Goal: Complete application form: Complete application form

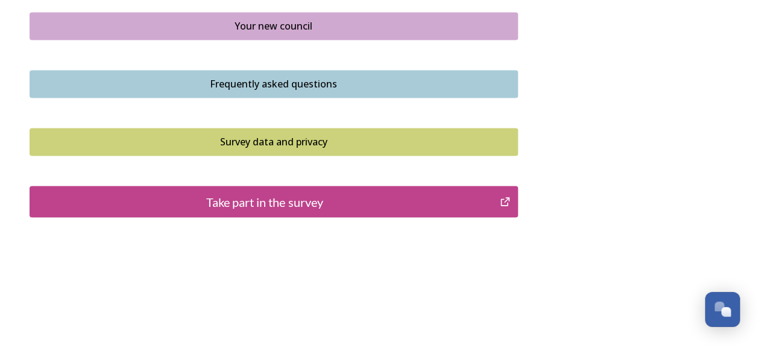
scroll to position [949, 0]
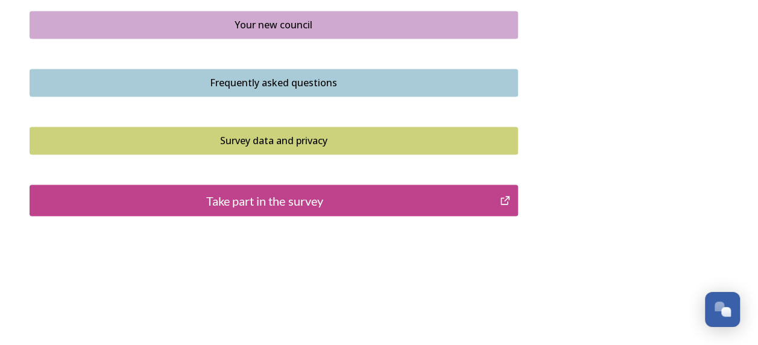
click at [239, 197] on div "Take part in the survey" at bounding box center [264, 200] width 457 height 18
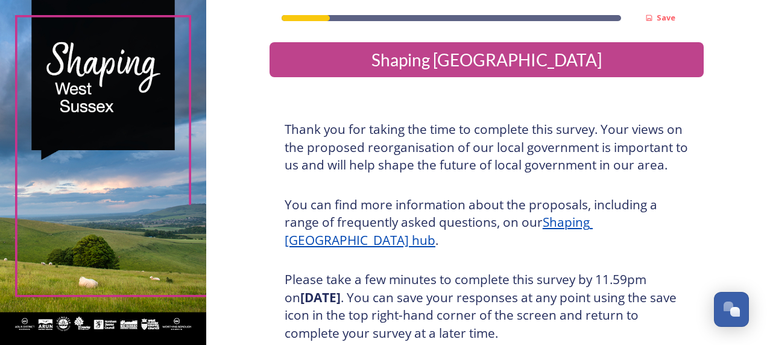
scroll to position [234, 0]
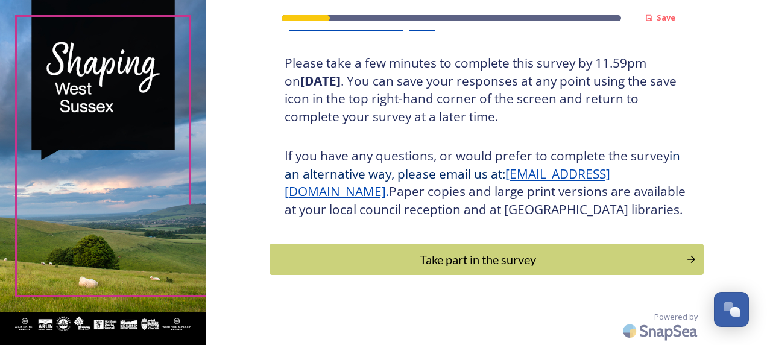
drag, startPoint x: 427, startPoint y: 270, endPoint x: 362, endPoint y: 216, distance: 85.2
click at [427, 270] on button "Take part in the survey" at bounding box center [486, 259] width 434 height 31
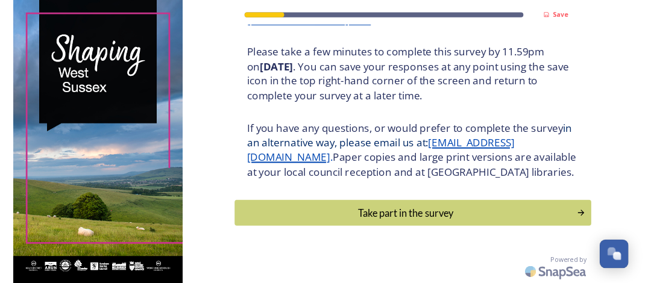
scroll to position [0, 0]
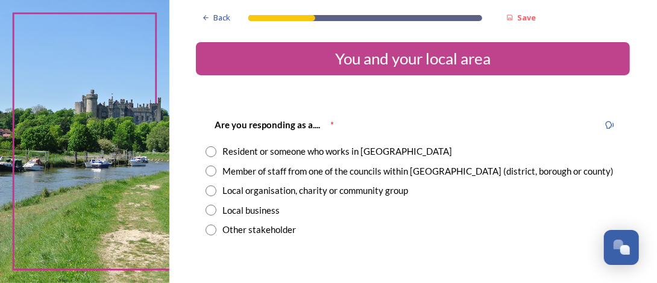
click at [486, 236] on div "Other stakeholder" at bounding box center [413, 230] width 415 height 14
radio input "true"
click at [392, 148] on div "Resident or someone who works in West Sussex" at bounding box center [337, 152] width 230 height 14
radio input "true"
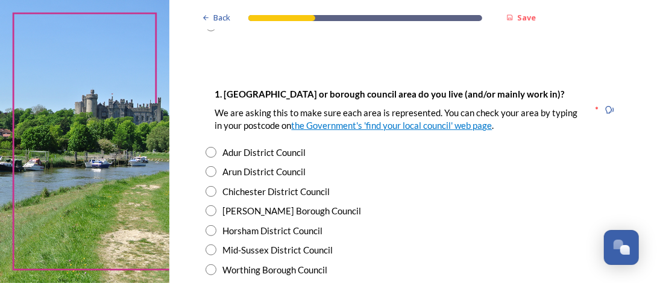
scroll to position [209, 0]
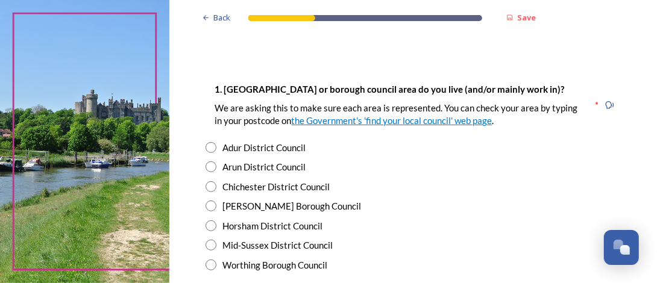
click at [207, 163] on input "radio" at bounding box center [211, 167] width 11 height 11
radio input "true"
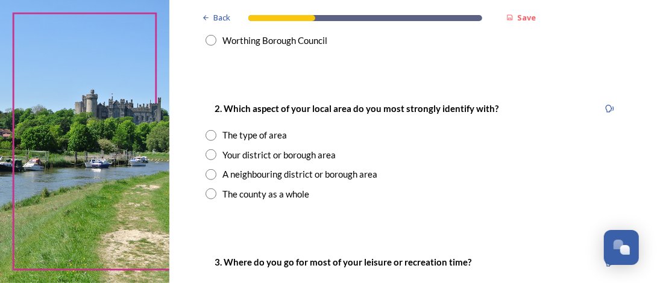
scroll to position [445, 0]
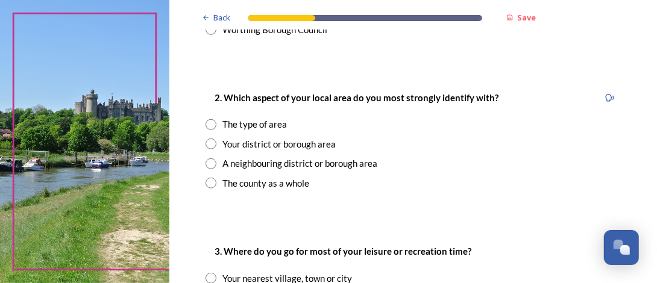
click at [212, 128] on input "radio" at bounding box center [211, 124] width 11 height 11
radio input "true"
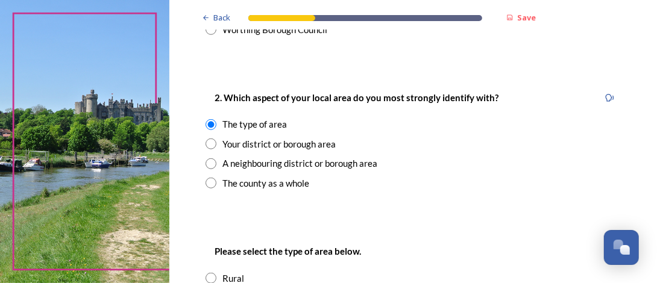
click at [209, 143] on input "radio" at bounding box center [211, 144] width 11 height 11
radio input "true"
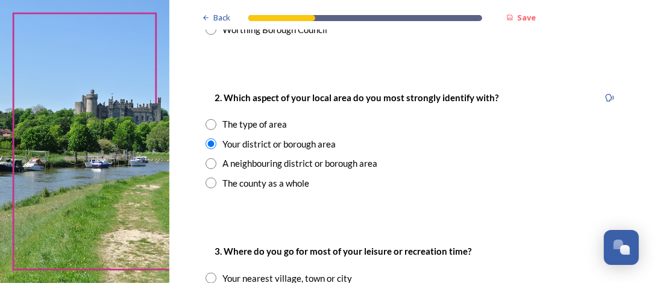
click at [211, 165] on input "radio" at bounding box center [211, 164] width 11 height 11
radio input "true"
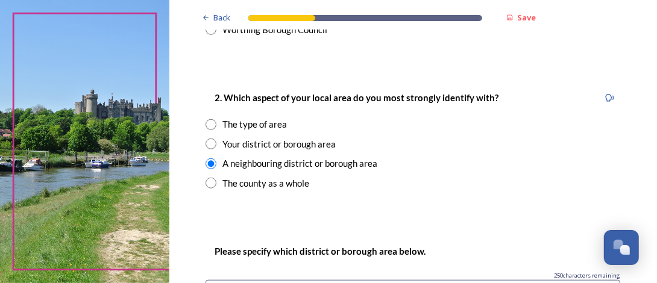
click at [208, 185] on input "radio" at bounding box center [211, 183] width 11 height 11
radio input "true"
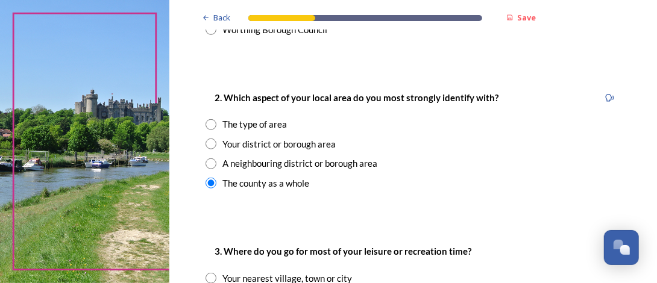
click at [213, 122] on input "radio" at bounding box center [211, 124] width 11 height 11
radio input "true"
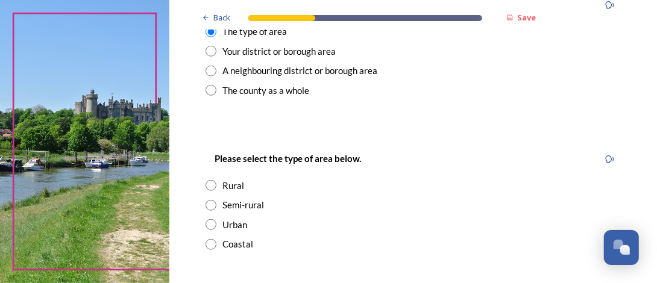
scroll to position [550, 0]
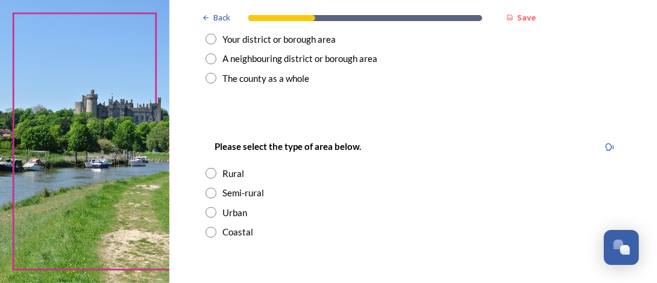
click at [208, 195] on input "radio" at bounding box center [211, 193] width 11 height 11
radio input "true"
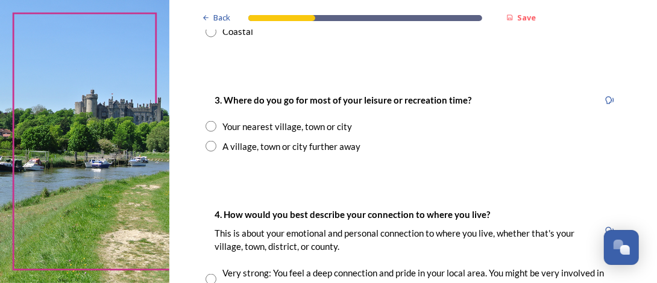
scroll to position [751, 0]
click at [209, 150] on input "radio" at bounding box center [211, 145] width 11 height 11
radio input "true"
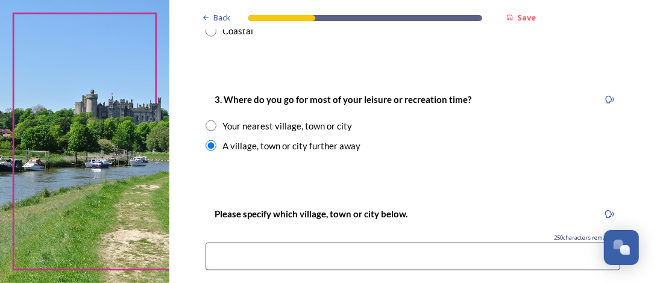
click at [244, 258] on input at bounding box center [413, 257] width 415 height 28
click at [209, 128] on input "radio" at bounding box center [211, 126] width 11 height 11
radio input "true"
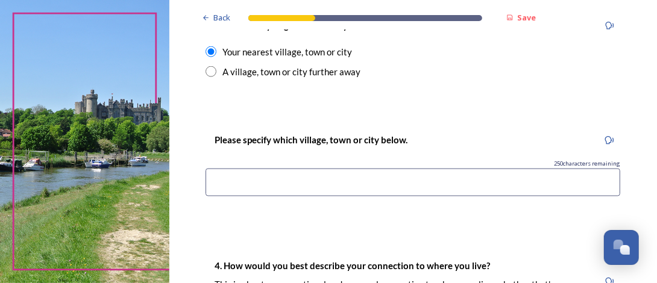
scroll to position [828, 0]
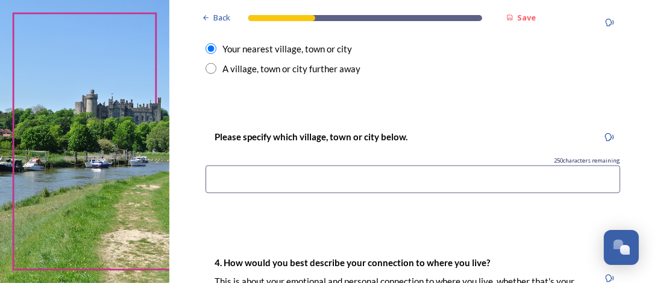
click at [210, 68] on input "radio" at bounding box center [211, 68] width 11 height 11
radio input "true"
click at [210, 51] on input "radio" at bounding box center [211, 48] width 11 height 11
radio input "true"
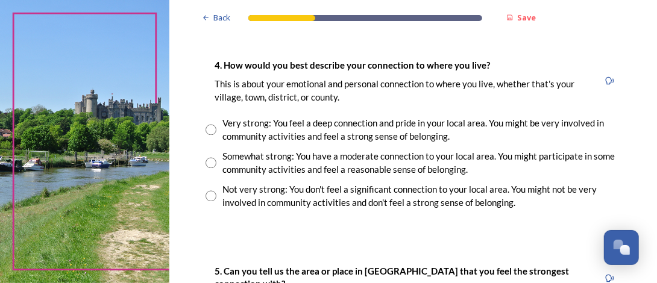
scroll to position [984, 0]
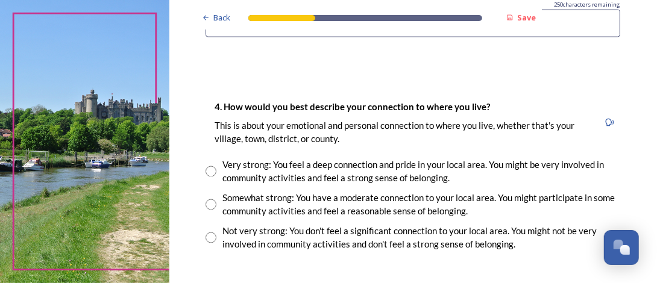
click at [212, 206] on input "radio" at bounding box center [211, 205] width 11 height 11
radio input "true"
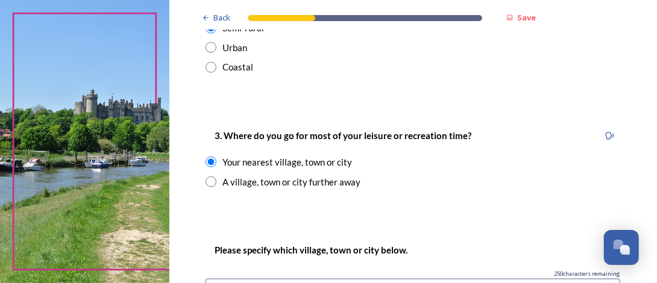
scroll to position [712, 0]
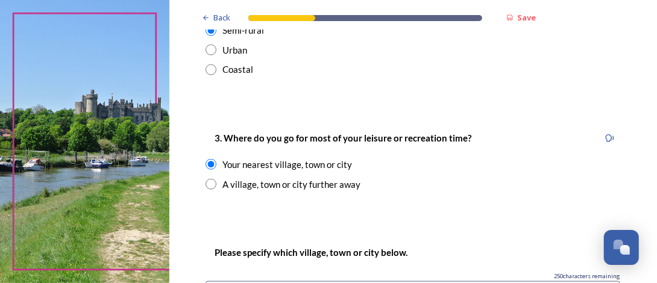
click at [207, 166] on input "radio" at bounding box center [211, 164] width 11 height 11
radio input "false"
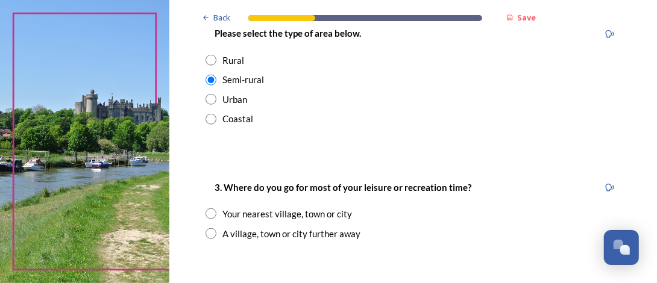
scroll to position [656, 0]
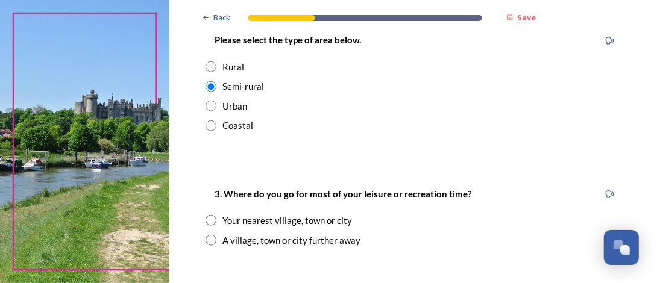
click at [209, 107] on input "radio" at bounding box center [211, 106] width 11 height 11
radio input "true"
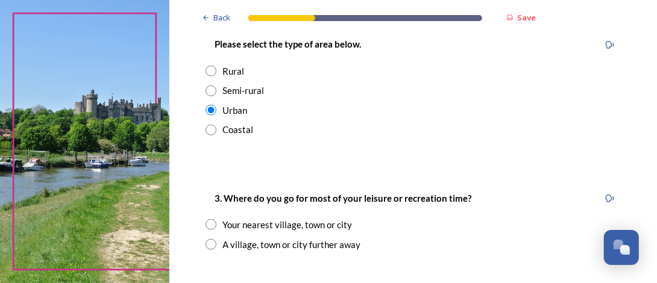
scroll to position [654, 0]
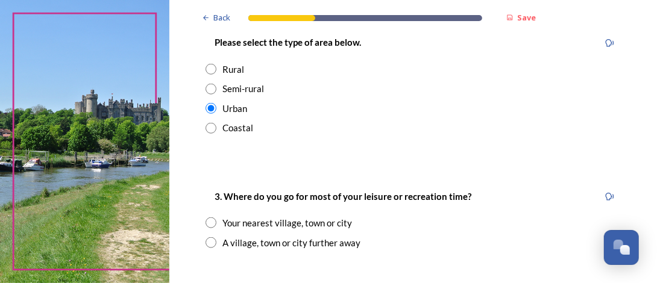
click at [210, 90] on input "radio" at bounding box center [211, 89] width 11 height 11
radio input "true"
click at [209, 107] on input "radio" at bounding box center [211, 108] width 11 height 11
radio input "true"
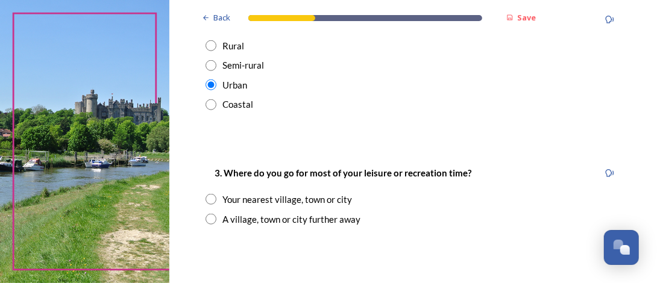
scroll to position [677, 0]
click at [209, 106] on input "radio" at bounding box center [211, 105] width 11 height 11
radio input "true"
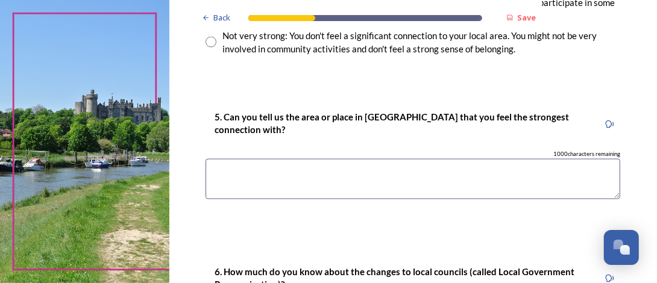
scroll to position [1065, 0]
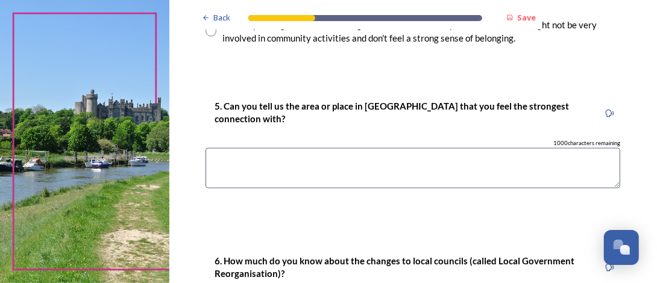
click at [221, 162] on textarea at bounding box center [413, 168] width 415 height 40
click at [265, 162] on textarea "WHere I live - Aldwick" at bounding box center [413, 168] width 415 height 40
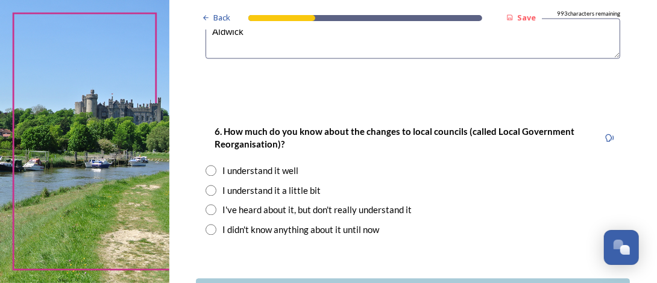
scroll to position [1198, 0]
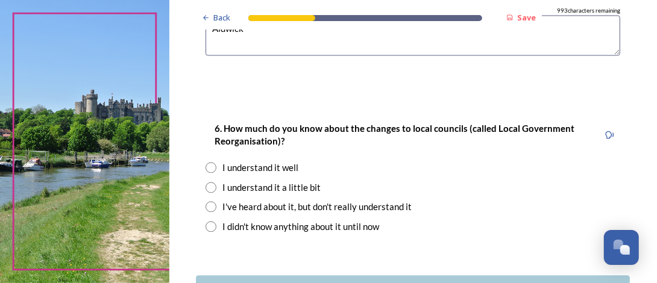
type textarea "Aldwick"
click at [210, 186] on input "radio" at bounding box center [211, 187] width 11 height 11
radio input "true"
click at [210, 165] on input "radio" at bounding box center [211, 167] width 11 height 11
radio input "true"
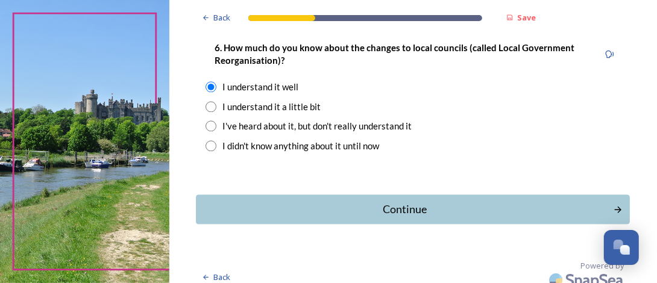
scroll to position [1289, 0]
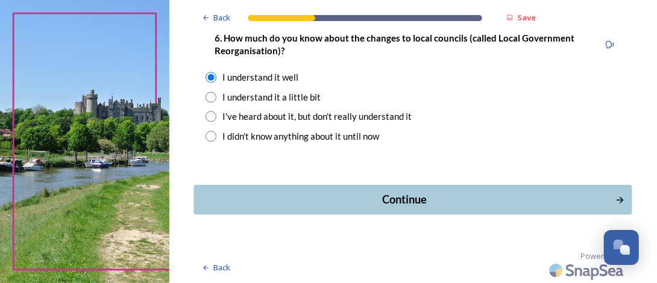
click at [413, 205] on div "Continue" at bounding box center [405, 200] width 408 height 16
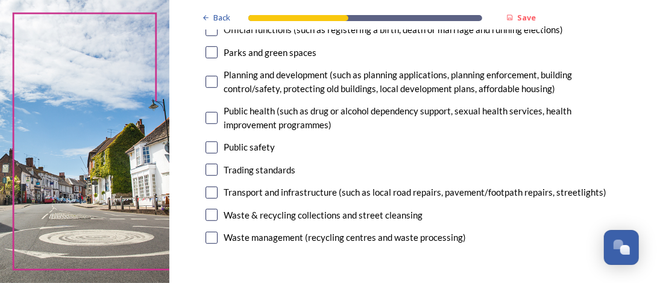
scroll to position [418, 0]
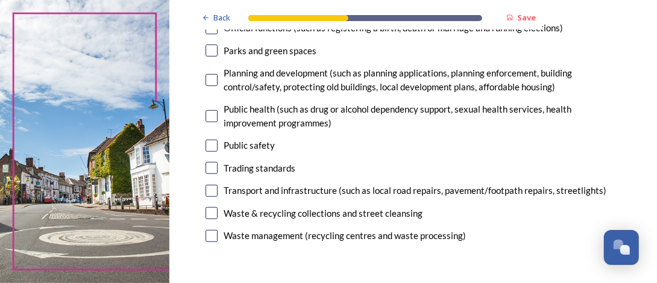
click at [208, 194] on input "checkbox" at bounding box center [212, 191] width 12 height 12
checkbox input "true"
click at [207, 209] on input "checkbox" at bounding box center [212, 213] width 12 height 12
checkbox input "true"
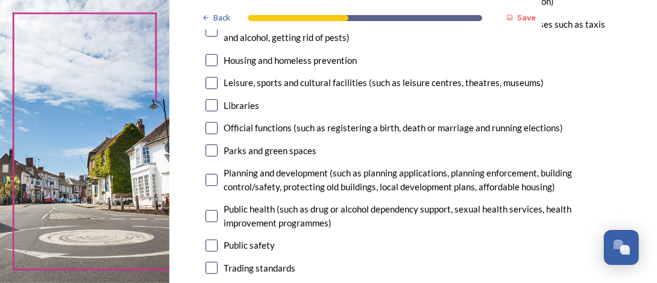
scroll to position [338, 0]
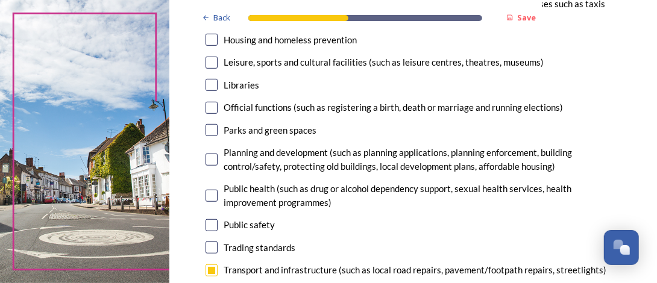
click at [209, 162] on input "checkbox" at bounding box center [212, 160] width 12 height 12
checkbox input "true"
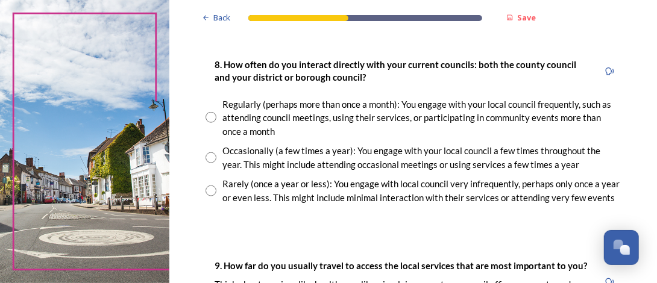
scroll to position [661, 0]
click at [211, 157] on input "radio" at bounding box center [211, 157] width 11 height 11
radio input "true"
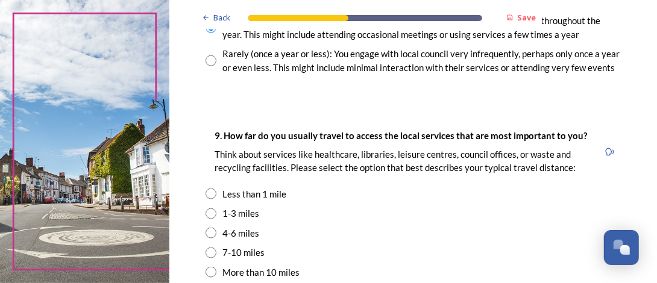
scroll to position [794, 0]
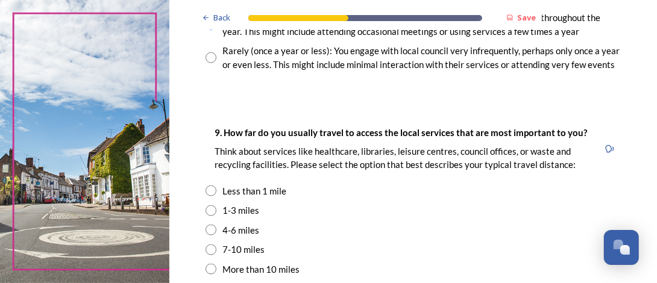
click at [213, 60] on input "radio" at bounding box center [211, 57] width 11 height 11
radio input "true"
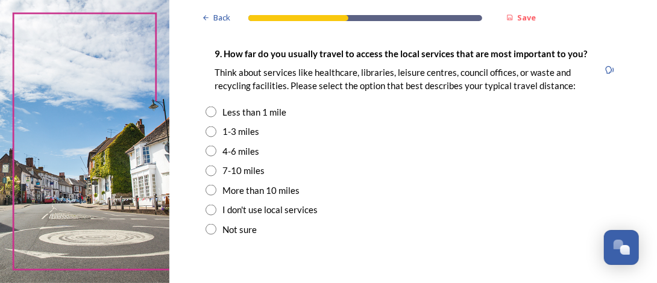
scroll to position [874, 0]
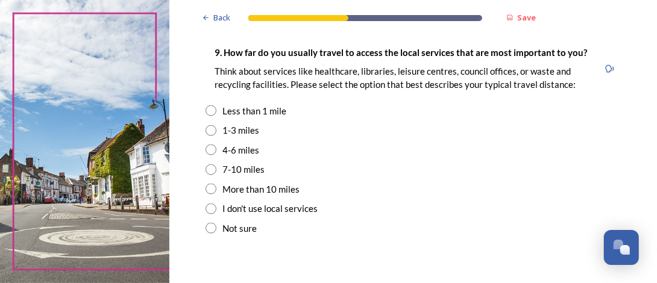
click at [207, 132] on input "radio" at bounding box center [211, 130] width 11 height 11
radio input "true"
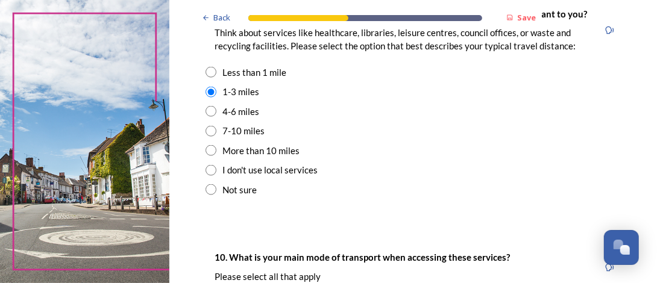
scroll to position [895, 0]
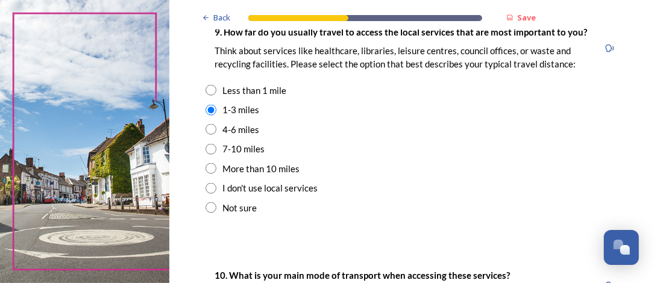
click at [212, 135] on input "radio" at bounding box center [211, 129] width 11 height 11
radio input "true"
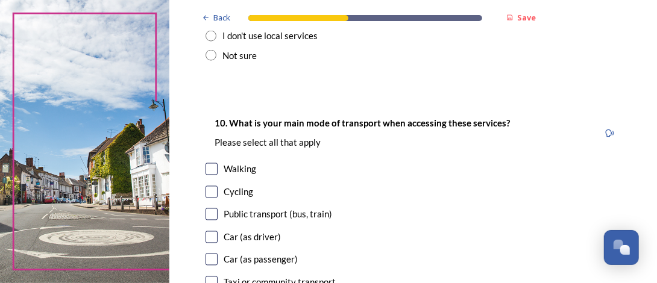
scroll to position [1048, 0]
click at [209, 237] on input "checkbox" at bounding box center [212, 237] width 12 height 12
checkbox input "true"
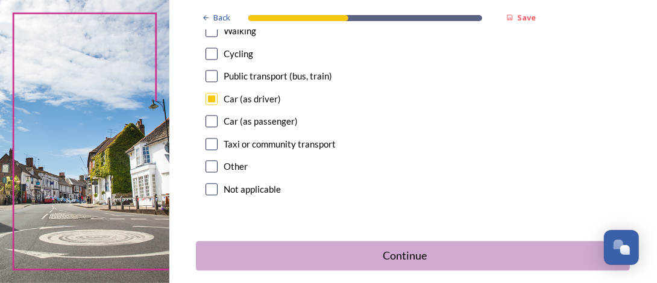
scroll to position [1187, 0]
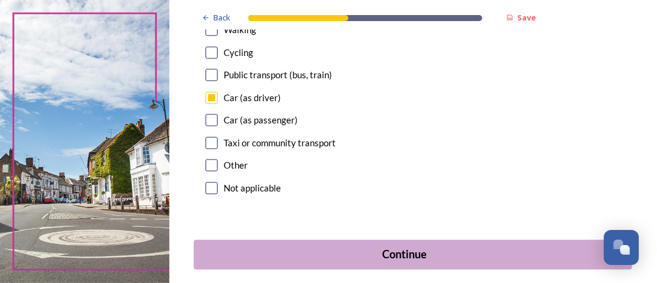
click at [336, 262] on button "Continue" at bounding box center [413, 255] width 438 height 30
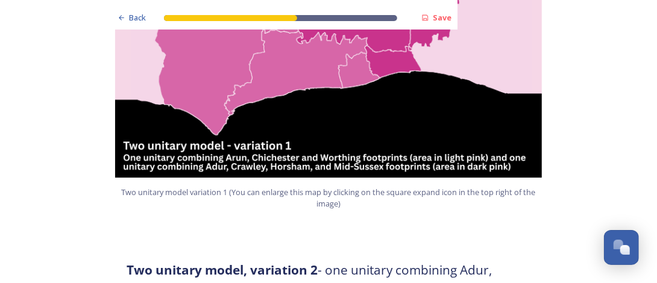
scroll to position [944, 0]
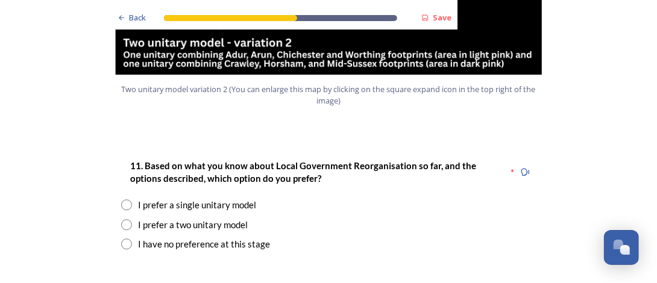
scroll to position [1530, 0]
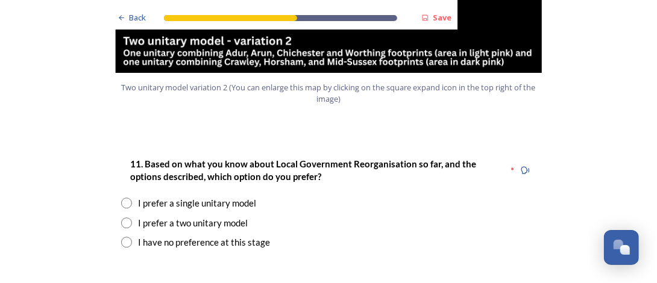
click at [122, 198] on input "radio" at bounding box center [126, 203] width 11 height 11
radio input "true"
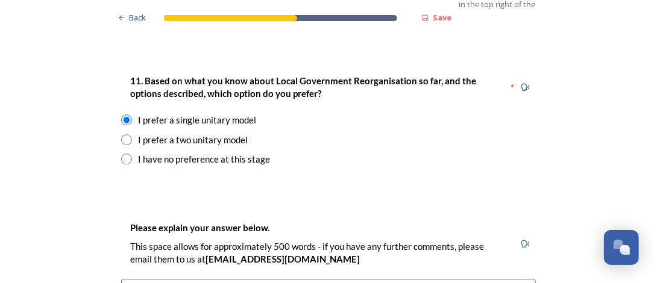
scroll to position [1612, 0]
click at [121, 154] on input "radio" at bounding box center [126, 159] width 11 height 11
radio input "true"
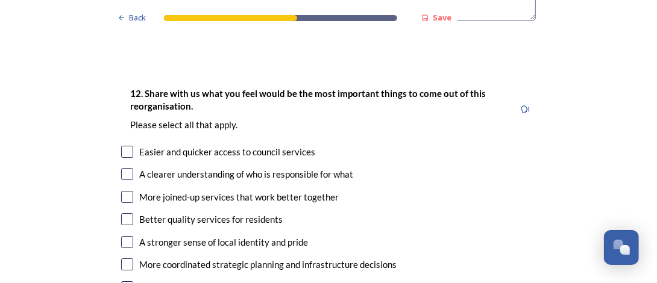
scroll to position [2008, 0]
click at [121, 145] on input "checkbox" at bounding box center [127, 151] width 12 height 12
checkbox input "true"
click at [127, 168] on input "checkbox" at bounding box center [127, 174] width 12 height 12
checkbox input "true"
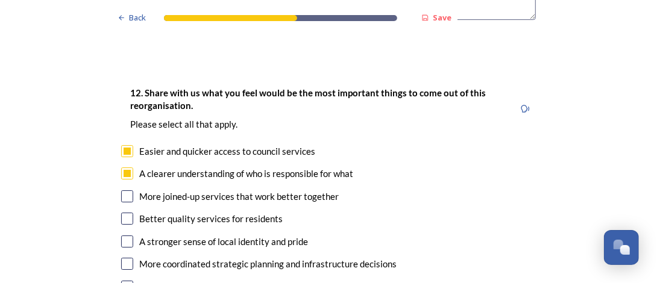
click at [125, 190] on input "checkbox" at bounding box center [127, 196] width 12 height 12
checkbox input "true"
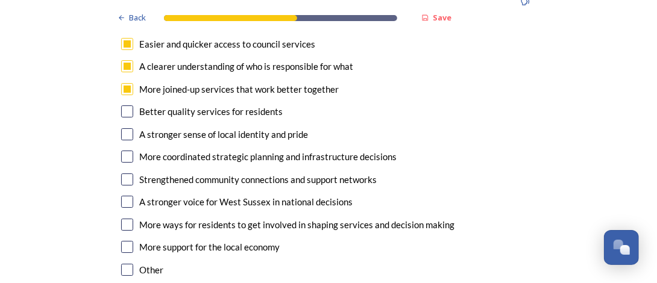
scroll to position [2115, 0]
click at [121, 105] on input "checkbox" at bounding box center [127, 111] width 12 height 12
checkbox input "true"
click at [124, 151] on input "checkbox" at bounding box center [127, 157] width 12 height 12
checkbox input "true"
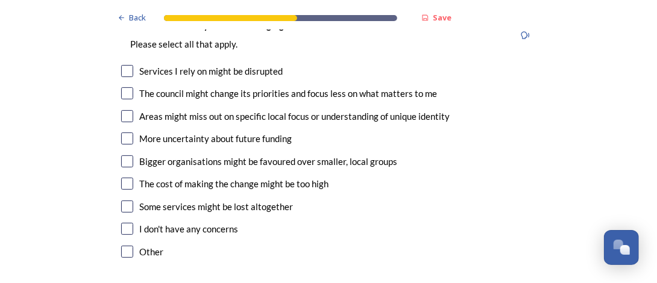
scroll to position [2432, 0]
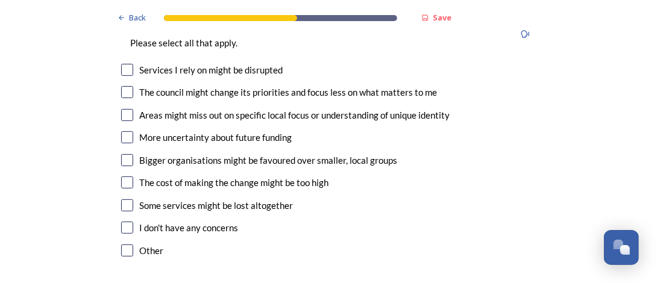
click at [127, 200] on input "checkbox" at bounding box center [127, 206] width 12 height 12
checkbox input "true"
click at [128, 177] on input "checkbox" at bounding box center [127, 183] width 12 height 12
checkbox input "true"
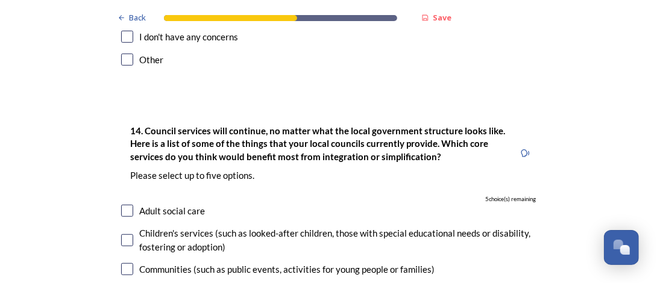
scroll to position [2641, 0]
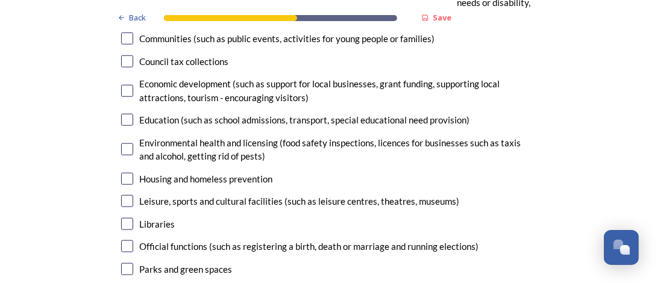
scroll to position [2857, 0]
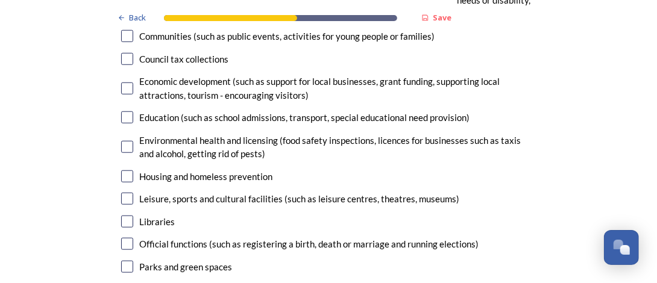
click at [125, 83] on input "checkbox" at bounding box center [127, 89] width 12 height 12
click at [122, 83] on input "checkbox" at bounding box center [127, 89] width 12 height 12
checkbox input "false"
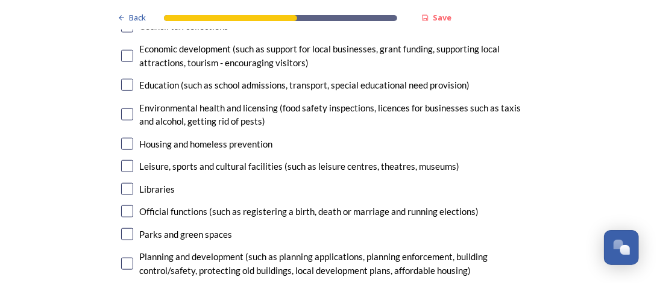
scroll to position [2890, 0]
click at [122, 228] on input "checkbox" at bounding box center [127, 234] width 12 height 12
checkbox input "true"
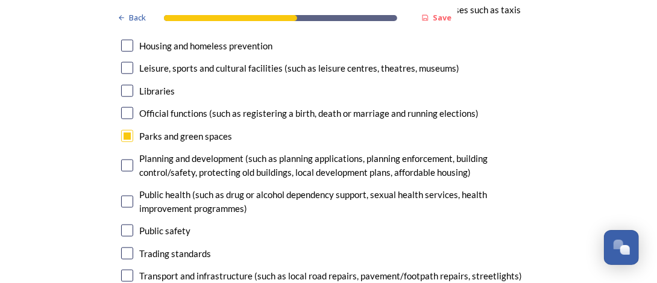
scroll to position [2988, 0]
click at [124, 269] on input "checkbox" at bounding box center [127, 275] width 12 height 12
checkbox input "true"
click at [125, 159] on input "checkbox" at bounding box center [127, 165] width 12 height 12
checkbox input "true"
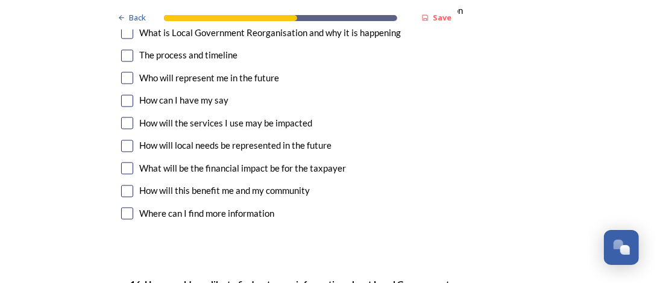
scroll to position [3418, 0]
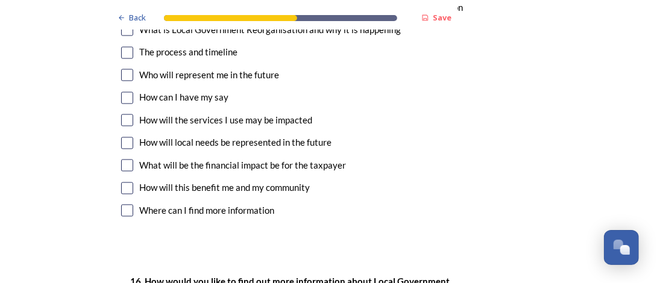
click at [126, 137] on input "checkbox" at bounding box center [127, 143] width 12 height 12
checkbox input "true"
click at [124, 160] on input "checkbox" at bounding box center [127, 166] width 12 height 12
checkbox input "true"
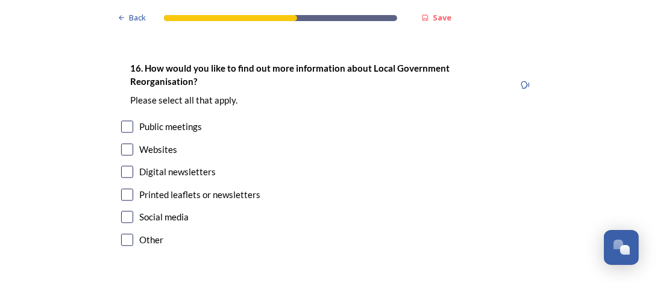
scroll to position [3632, 0]
click at [126, 189] on input "checkbox" at bounding box center [127, 195] width 12 height 12
checkbox input "true"
click at [125, 166] on input "checkbox" at bounding box center [127, 172] width 12 height 12
checkbox input "true"
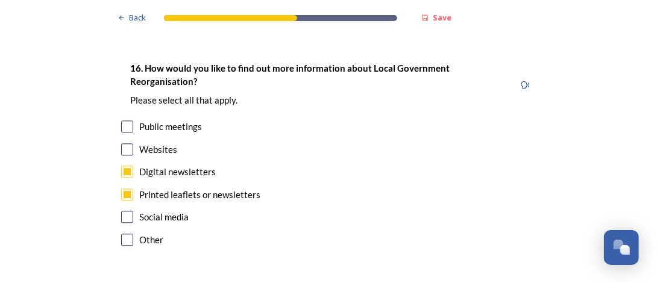
click at [124, 189] on input "checkbox" at bounding box center [127, 195] width 12 height 12
checkbox input "false"
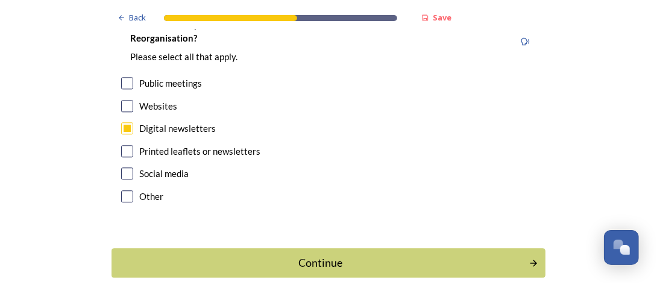
scroll to position [3703, 0]
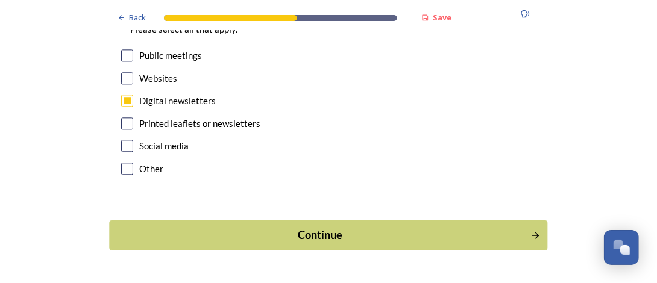
click at [328, 227] on div "Continue" at bounding box center [320, 235] width 408 height 16
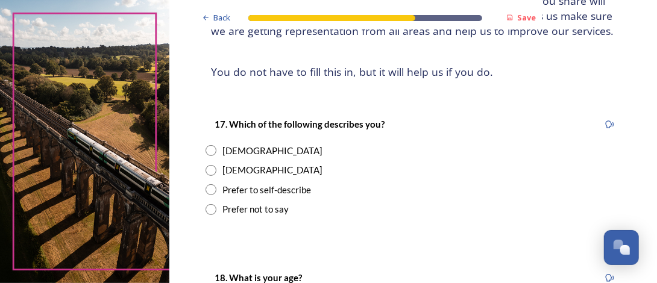
scroll to position [140, 0]
click at [212, 156] on input "radio" at bounding box center [211, 150] width 11 height 11
radio input "true"
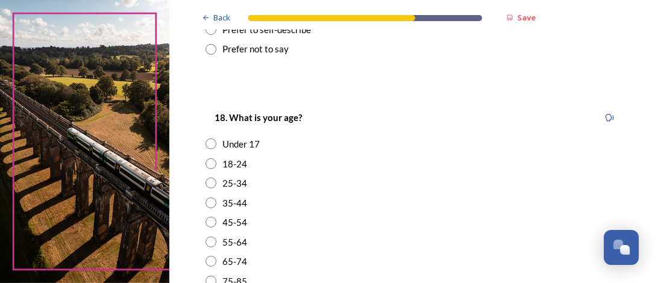
scroll to position [309, 0]
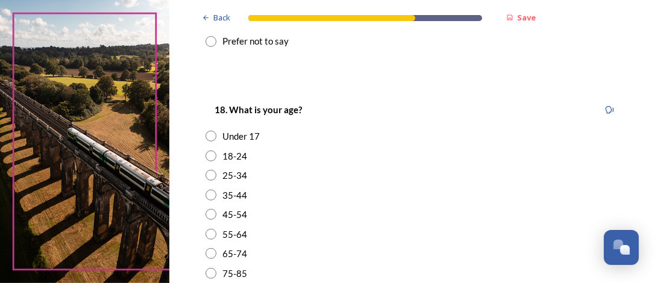
click at [210, 240] on input "radio" at bounding box center [211, 234] width 11 height 11
radio input "true"
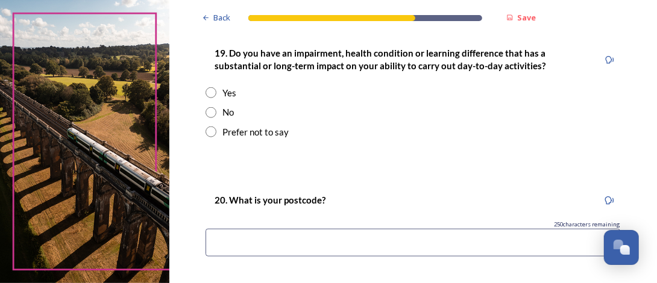
scroll to position [637, 0]
click at [208, 137] on input "radio" at bounding box center [211, 132] width 11 height 11
radio input "true"
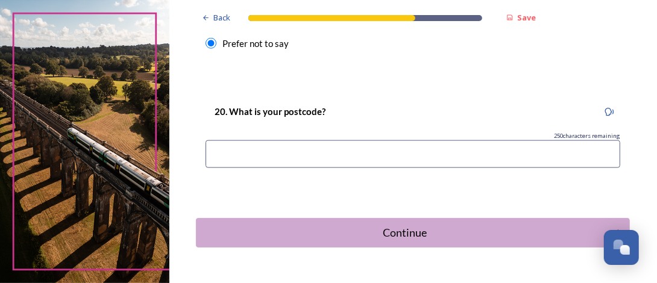
scroll to position [736, 0]
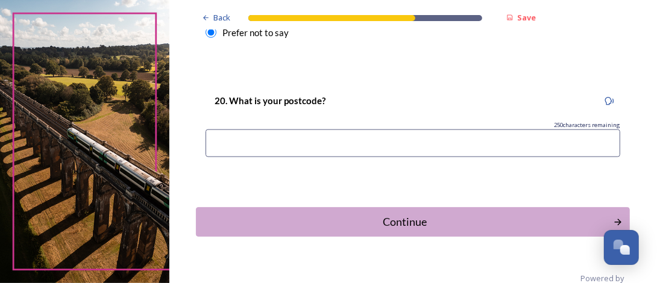
click at [240, 156] on input at bounding box center [413, 144] width 415 height 28
type input "po21"
click at [423, 230] on div "Continue" at bounding box center [405, 222] width 408 height 16
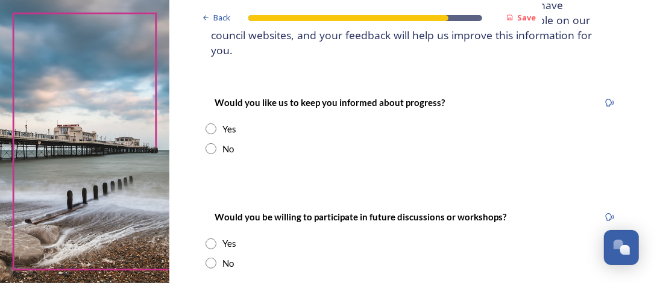
scroll to position [136, 0]
click at [210, 143] on input "radio" at bounding box center [211, 148] width 11 height 11
radio input "true"
click at [209, 239] on input "radio" at bounding box center [211, 244] width 11 height 11
radio input "true"
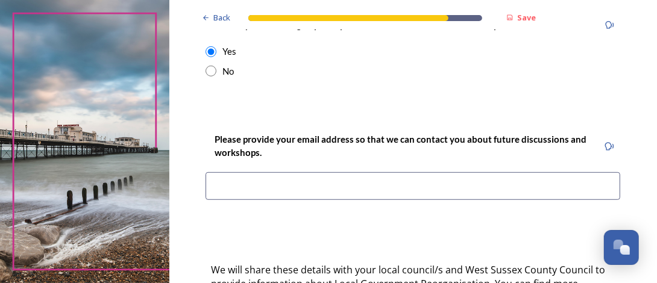
scroll to position [329, 0]
click at [209, 65] on input "radio" at bounding box center [211, 70] width 11 height 11
radio input "true"
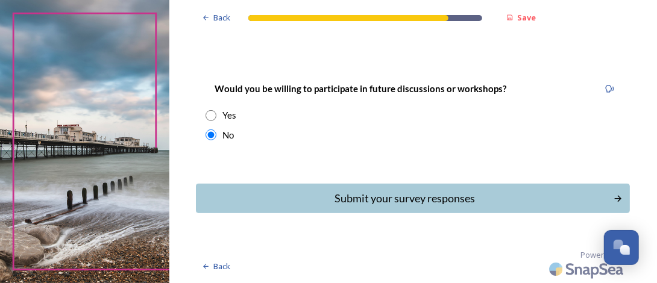
scroll to position [249, 0]
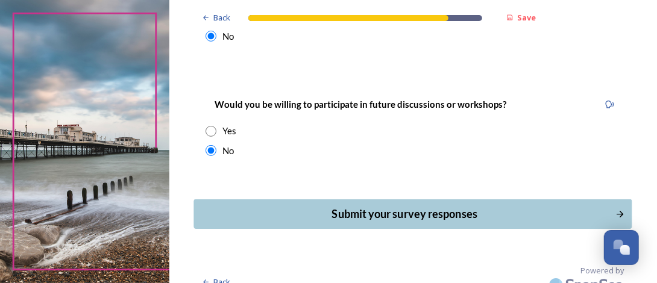
click at [292, 206] on div "Submit your survey responses" at bounding box center [405, 214] width 408 height 16
